Goal: Check status: Check status

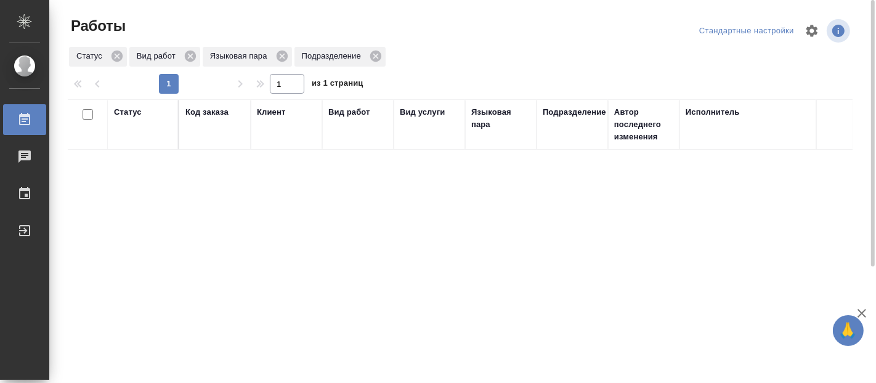
drag, startPoint x: 0, startPoint y: 0, endPoint x: 272, endPoint y: 349, distance: 442.4
click at [275, 358] on div "Статус Код заказа Клиент Вид работ Вид услуги Языковая пара Подразделение Автор…" at bounding box center [460, 321] width 785 height 444
drag, startPoint x: 77, startPoint y: 161, endPoint x: 80, endPoint y: 155, distance: 6.3
click at [77, 161] on div "Статус Код заказа Клиент Вид работ Вид услуги Языковая пара Подразделение Автор…" at bounding box center [460, 321] width 785 height 444
click at [105, 265] on div "Статус Код заказа Клиент Вид работ Вид услуги Языковая пара Подразделение Автор…" at bounding box center [460, 321] width 785 height 444
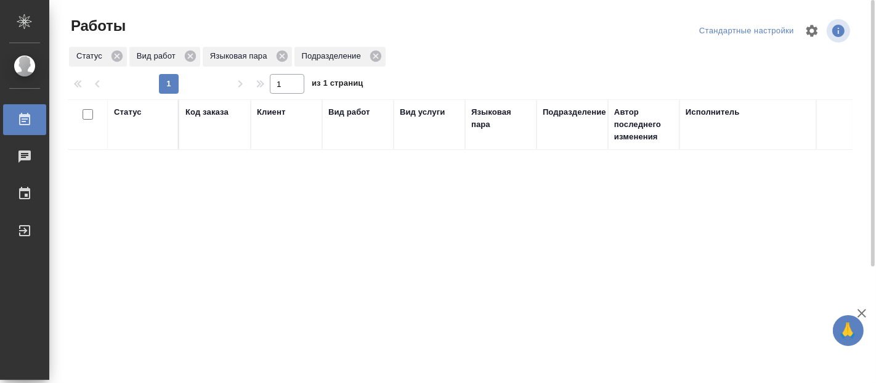
click at [221, 241] on div "Статус Код заказа Клиент Вид работ Вид услуги Языковая пара Подразделение Автор…" at bounding box center [460, 321] width 785 height 444
click at [556, 230] on div "Статус Код заказа Клиент Вид работ Вид услуги Языковая пара Подразделение Автор…" at bounding box center [460, 321] width 785 height 444
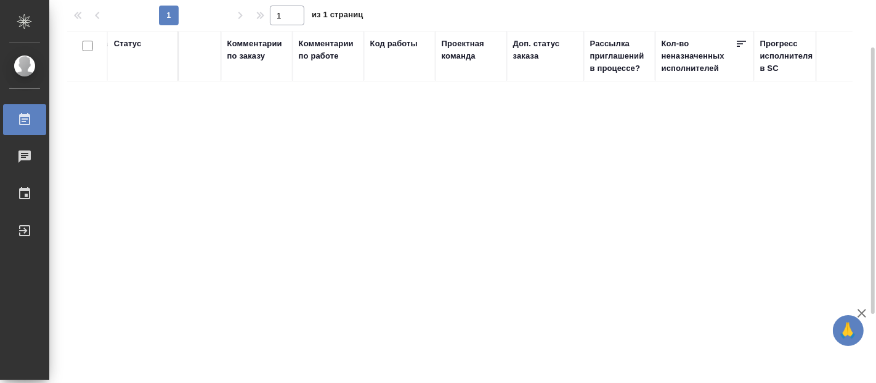
scroll to position [0, 1374]
click at [554, 221] on div "Статус Код заказа Клиент Вид работ Вид услуги Языковая пара Подразделение Автор…" at bounding box center [460, 253] width 785 height 444
